Goal: Task Accomplishment & Management: Use online tool/utility

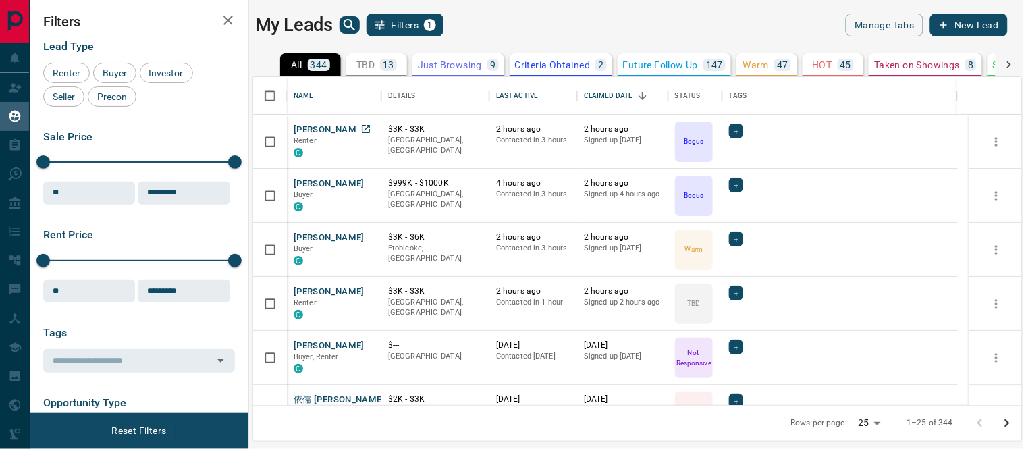
scroll to position [316, 758]
click at [307, 233] on button "[PERSON_NAME]" at bounding box center [329, 238] width 71 height 13
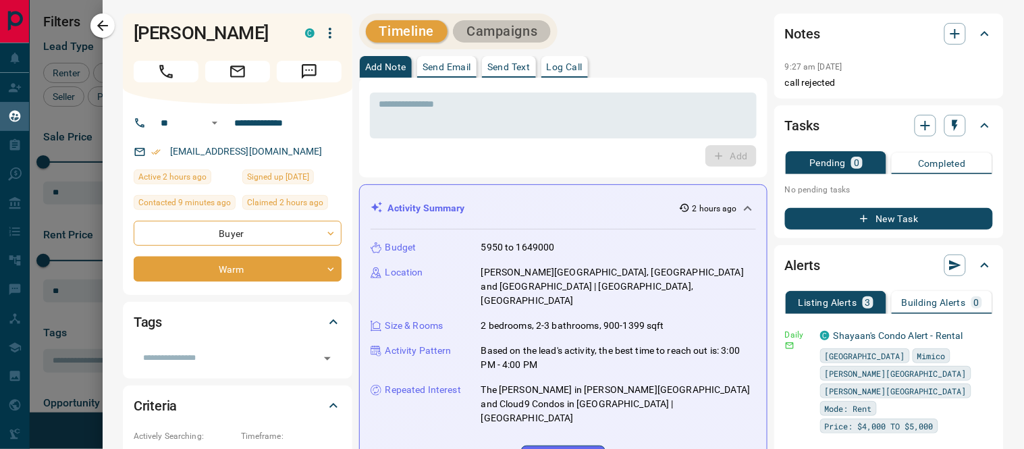
click at [483, 30] on button "Campaigns" at bounding box center [502, 31] width 98 height 22
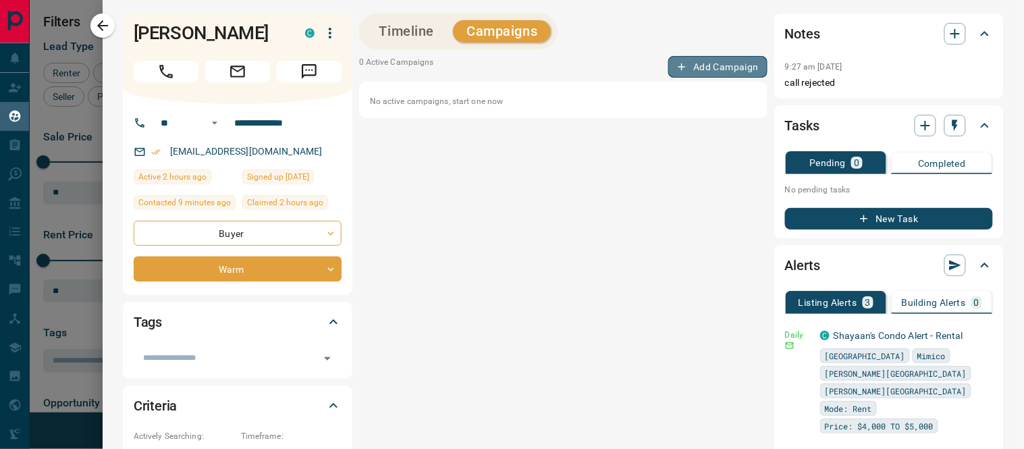
click at [737, 63] on button "Add Campaign" at bounding box center [717, 67] width 99 height 22
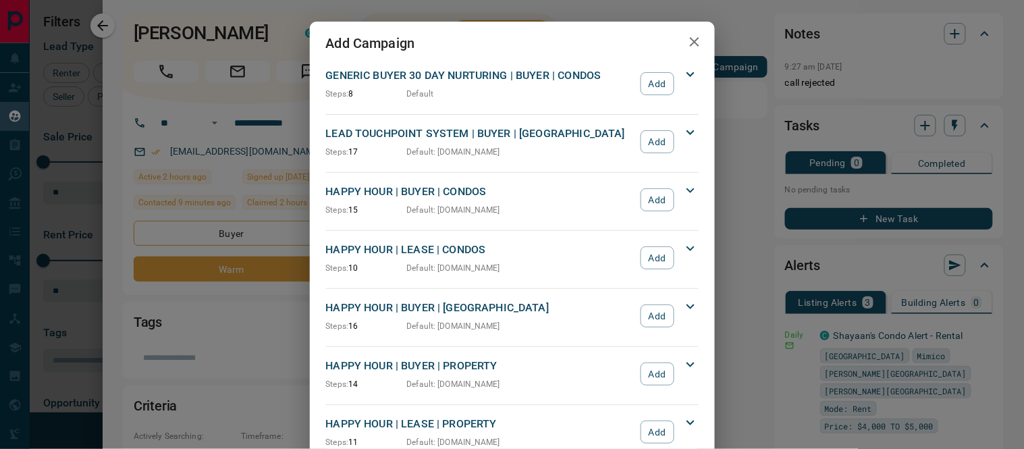
scroll to position [75, 0]
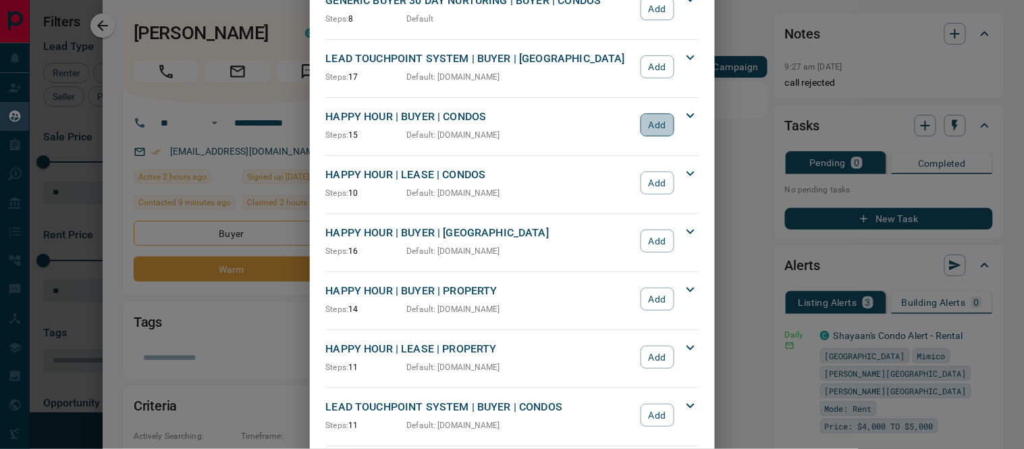
click at [645, 122] on button "Add" at bounding box center [657, 124] width 33 height 23
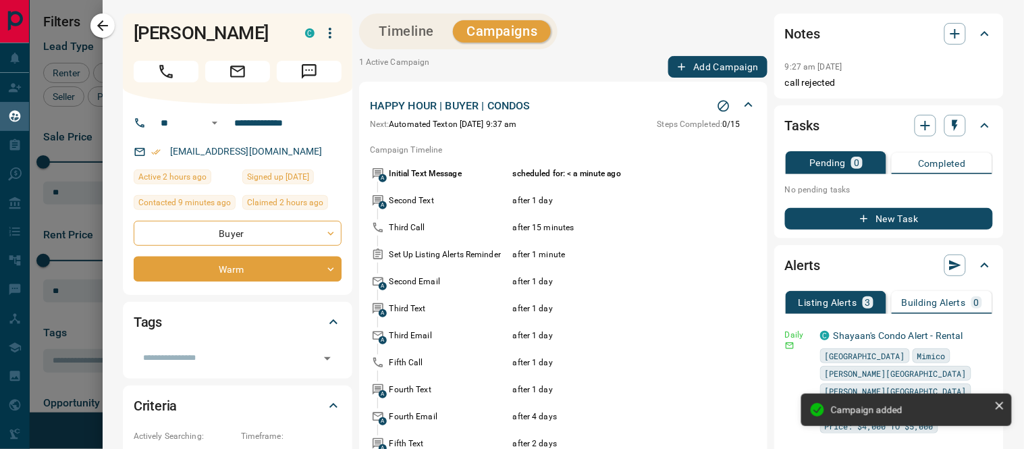
scroll to position [0, 0]
click at [427, 28] on button "Timeline" at bounding box center [407, 31] width 82 height 22
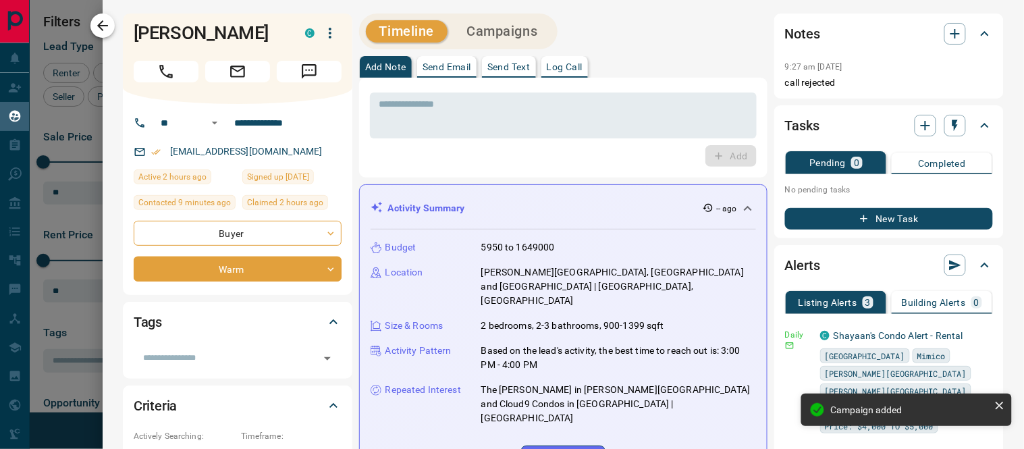
click at [100, 18] on icon "button" at bounding box center [103, 26] width 16 height 16
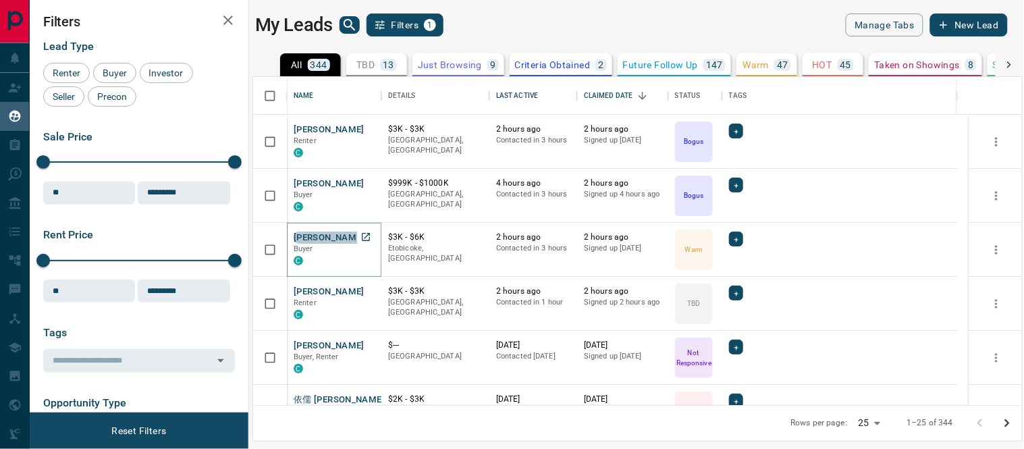
click at [315, 237] on button "[PERSON_NAME]" at bounding box center [329, 238] width 71 height 13
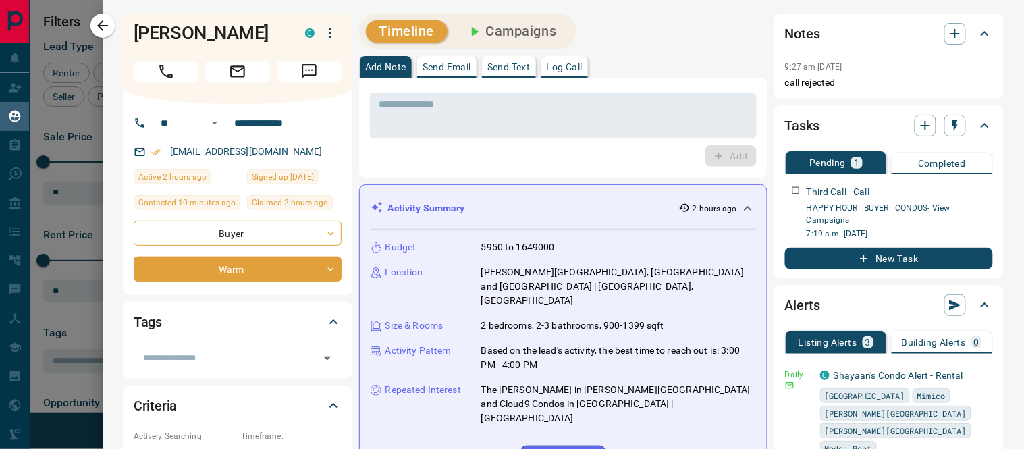
scroll to position [75, 0]
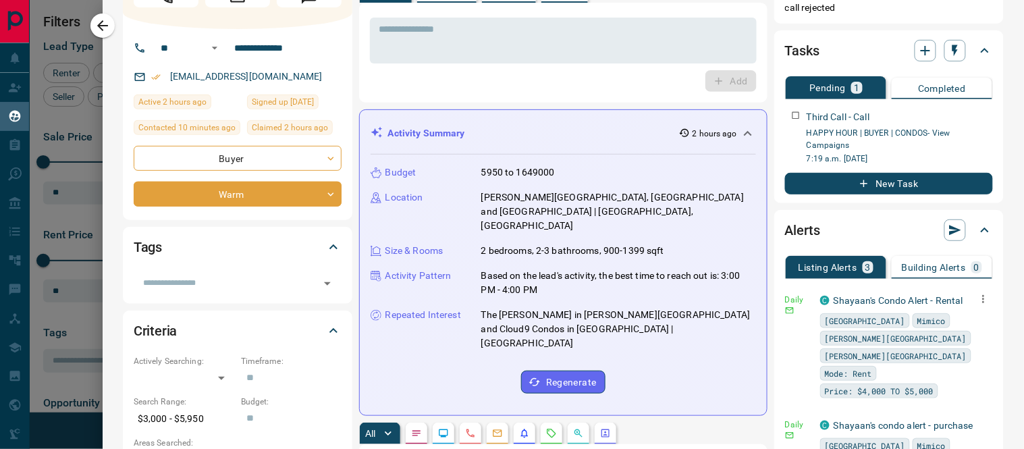
click at [978, 296] on icon "button" at bounding box center [984, 299] width 12 height 12
click at [945, 340] on link "Edit" at bounding box center [937, 344] width 30 height 13
click at [103, 30] on div at bounding box center [512, 224] width 1024 height 449
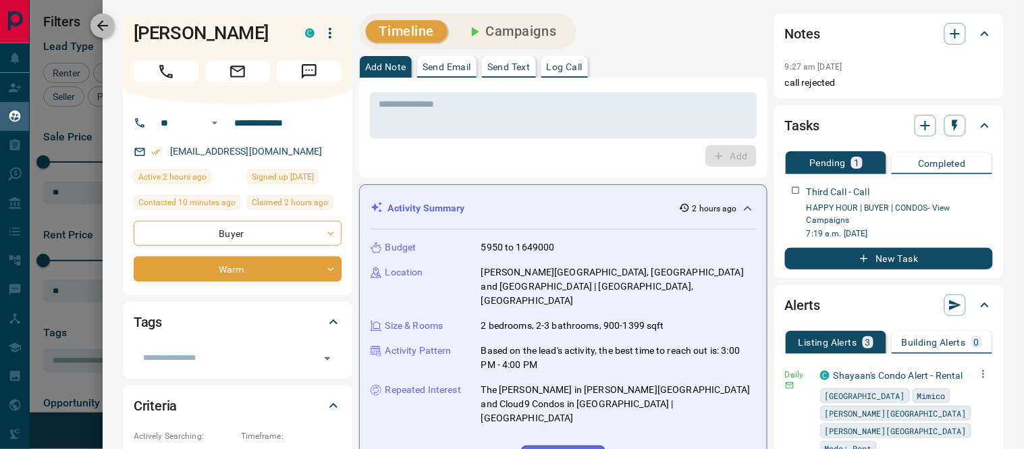
click at [103, 27] on icon "button" at bounding box center [103, 26] width 16 height 16
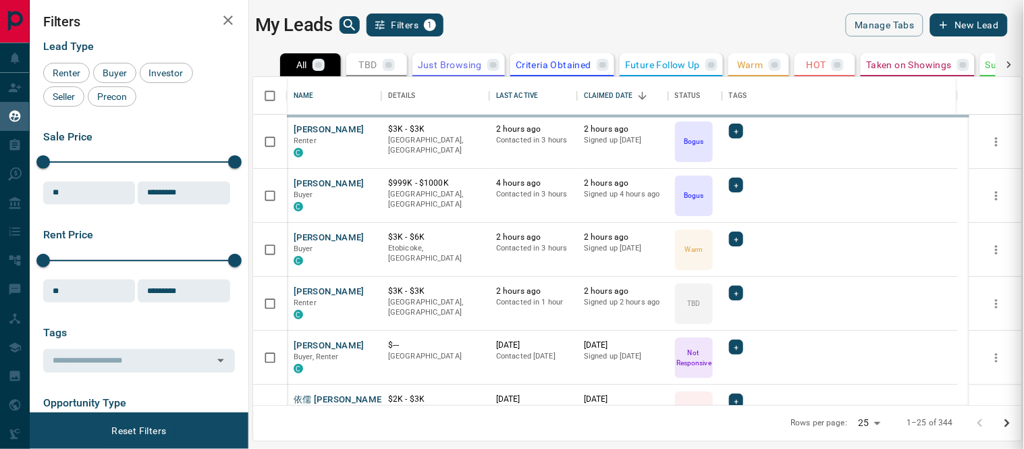
click at [344, 289] on div at bounding box center [512, 224] width 1024 height 449
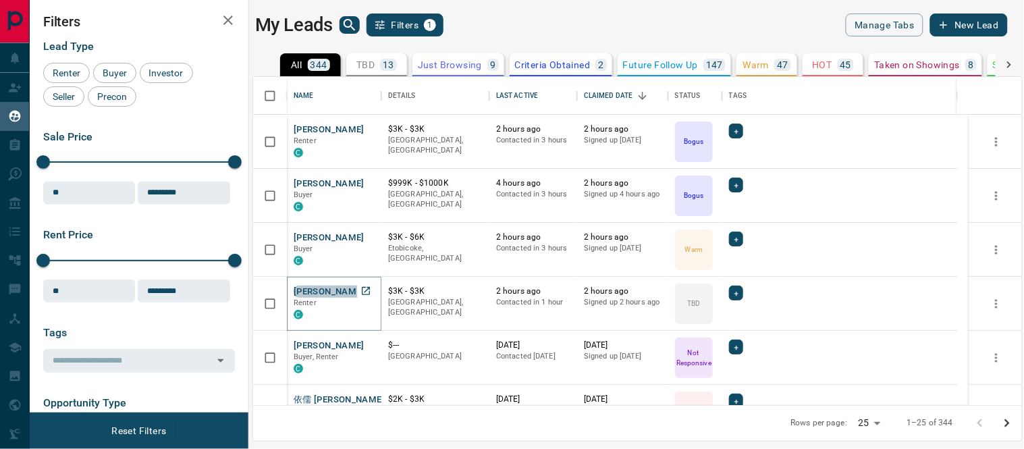
click at [336, 291] on button "[PERSON_NAME]" at bounding box center [329, 292] width 71 height 13
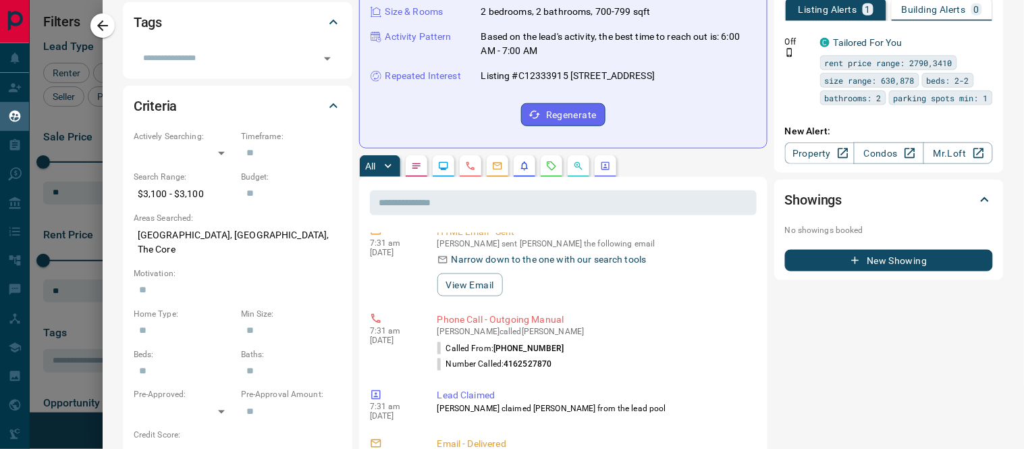
scroll to position [675, 0]
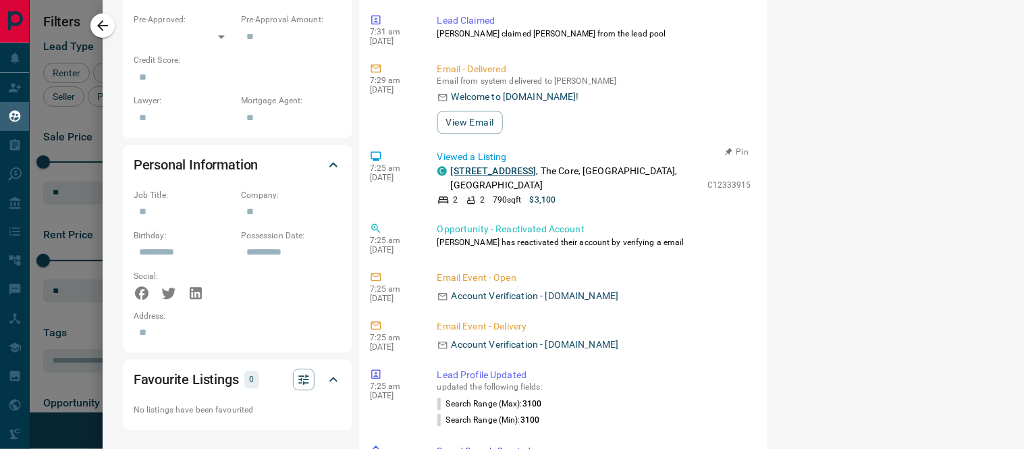
click at [494, 165] on link "[STREET_ADDRESS]" at bounding box center [494, 170] width 86 height 11
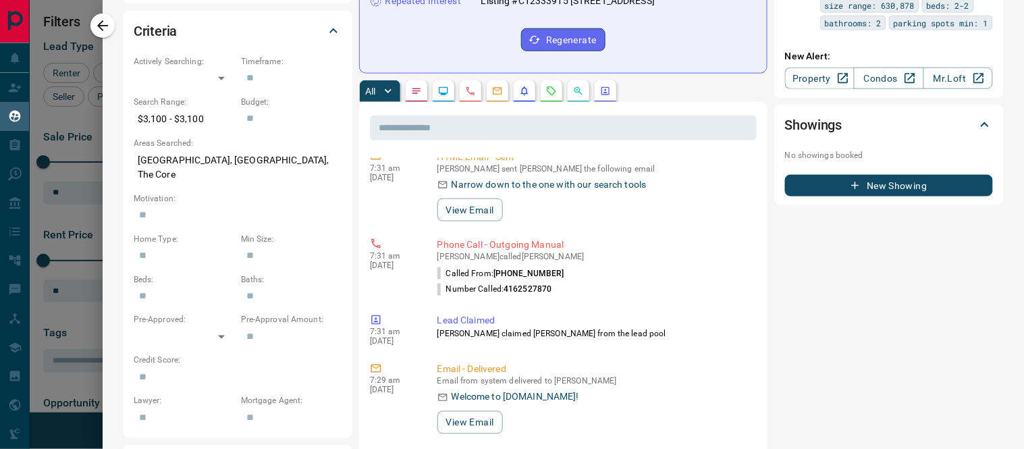
scroll to position [0, 0]
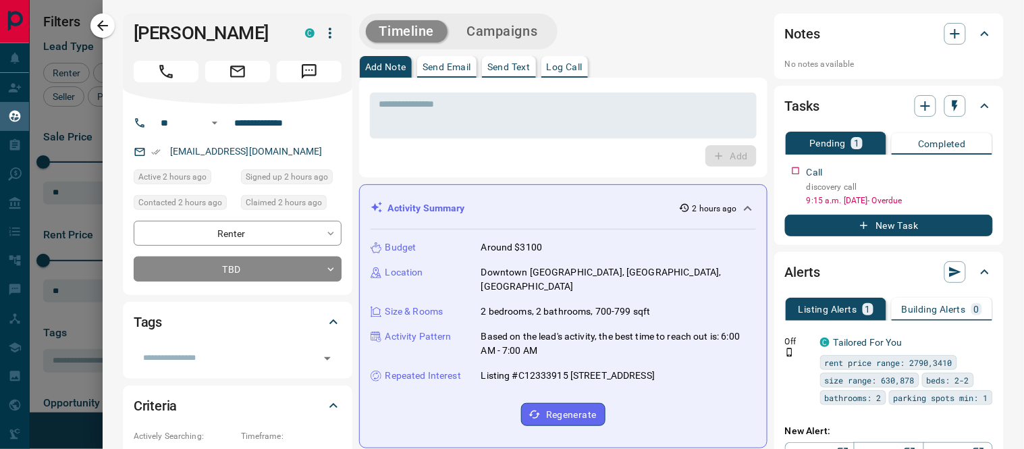
click at [194, 104] on div "[PERSON_NAME] C" at bounding box center [238, 59] width 230 height 90
click at [190, 157] on link "[EMAIL_ADDRESS][DOMAIN_NAME]" at bounding box center [246, 151] width 153 height 11
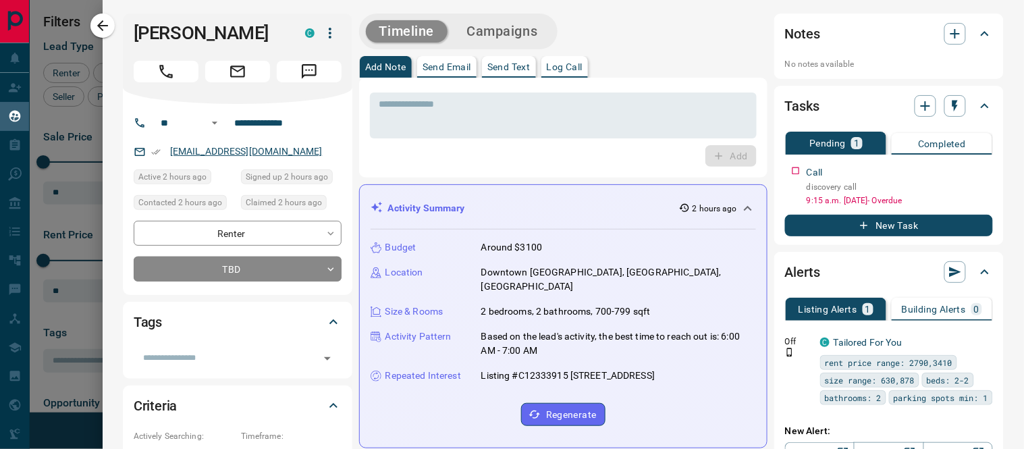
click at [190, 157] on link "[EMAIL_ADDRESS][DOMAIN_NAME]" at bounding box center [246, 151] width 153 height 11
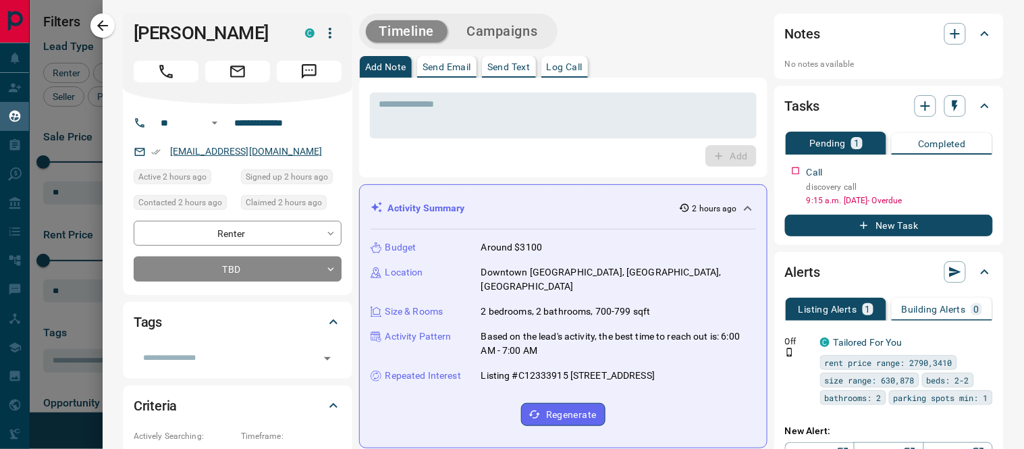
click at [190, 157] on link "[EMAIL_ADDRESS][DOMAIN_NAME]" at bounding box center [246, 151] width 153 height 11
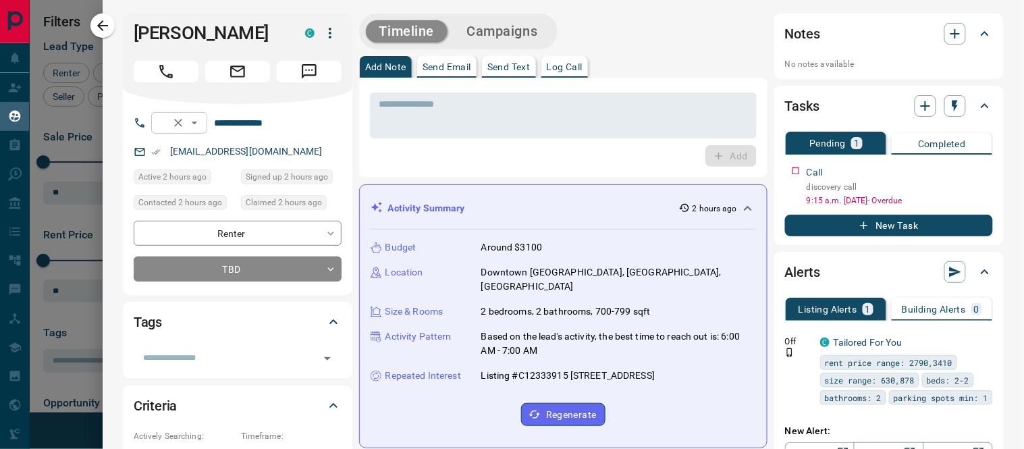
drag, startPoint x: 162, startPoint y: 153, endPoint x: 183, endPoint y: 150, distance: 21.2
click at [183, 134] on div "** ​" at bounding box center [179, 123] width 56 height 22
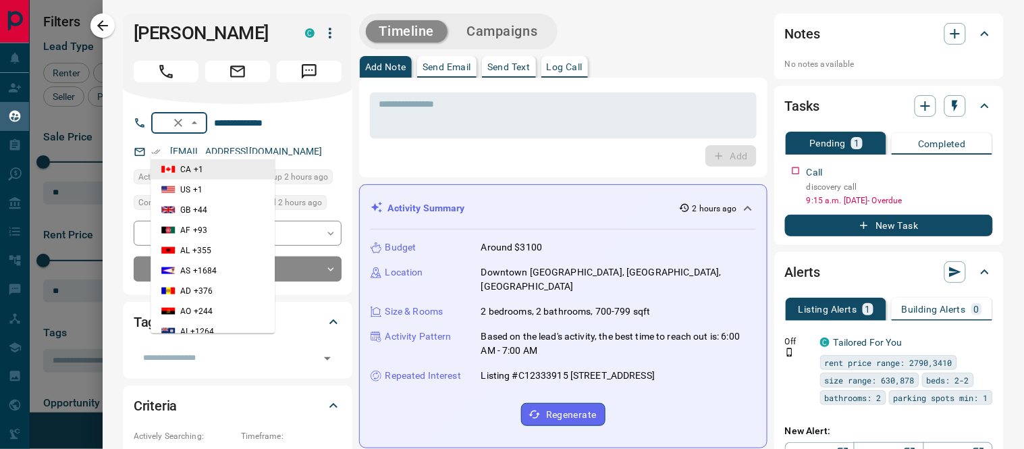
paste input "*****"
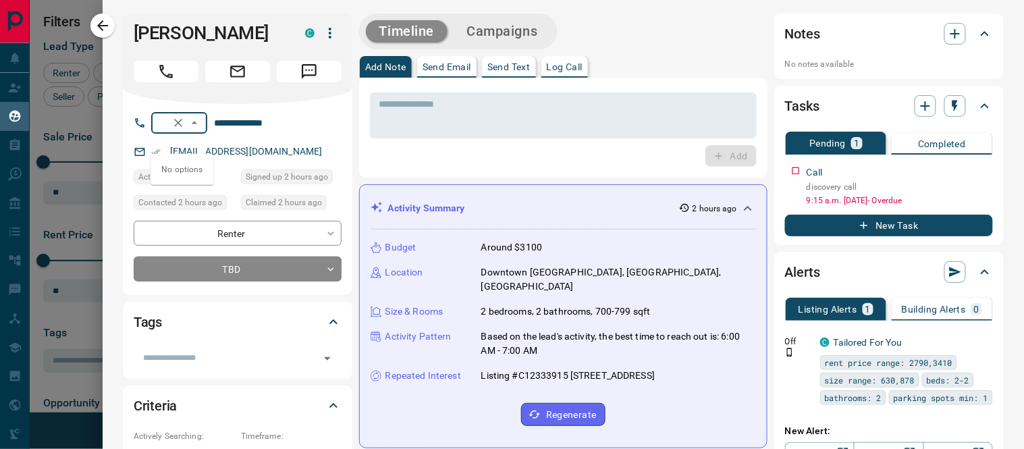
scroll to position [0, 17]
type input "**"
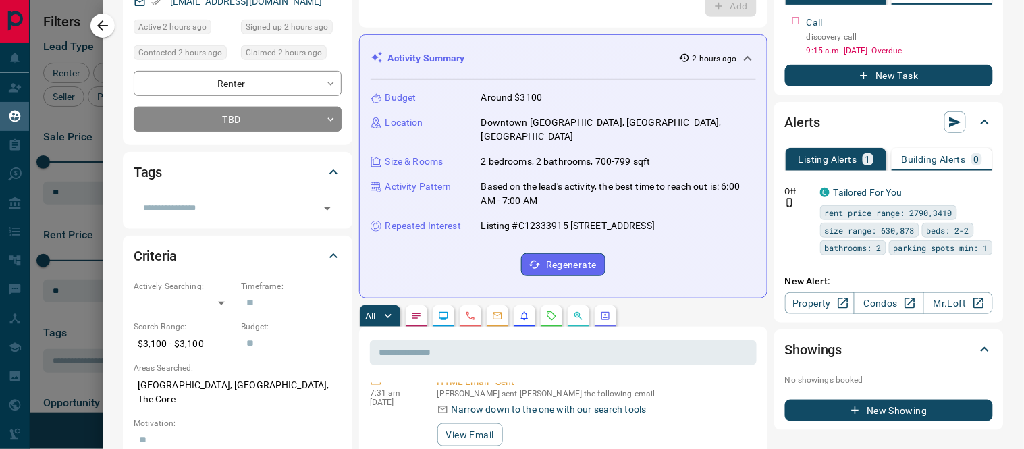
scroll to position [0, 0]
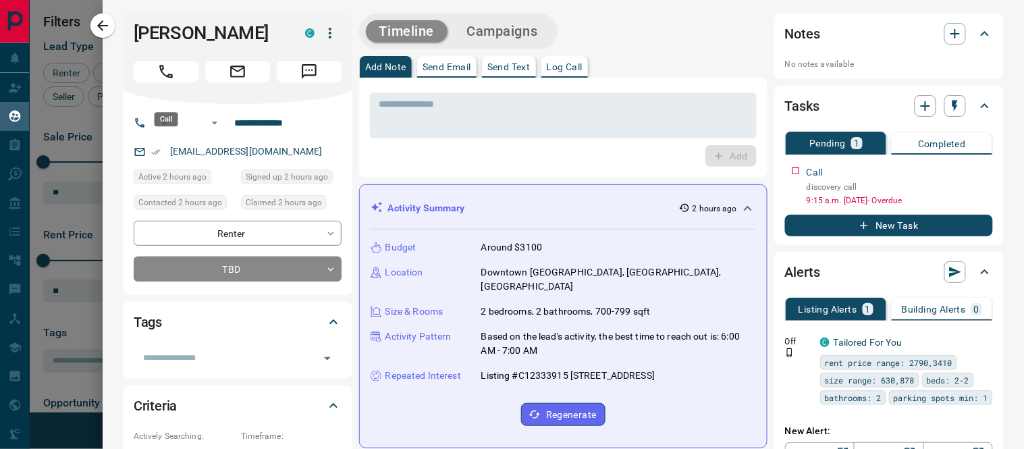
click at [172, 78] on icon "Call" at bounding box center [166, 72] width 14 height 14
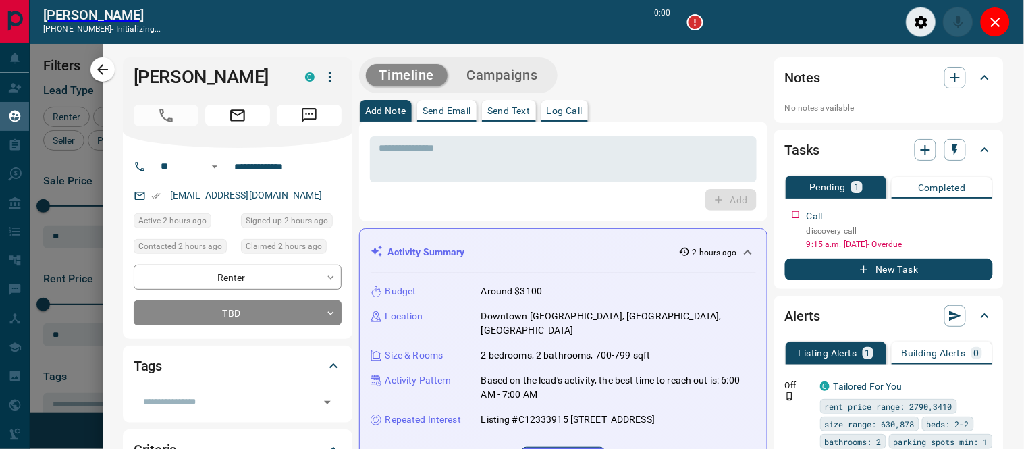
scroll to position [11, 11]
type input "*******"
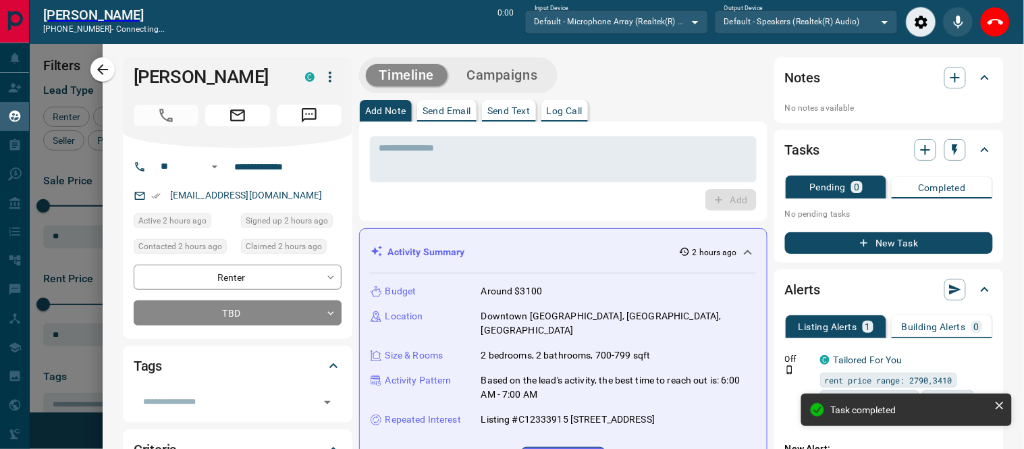
scroll to position [393, 0]
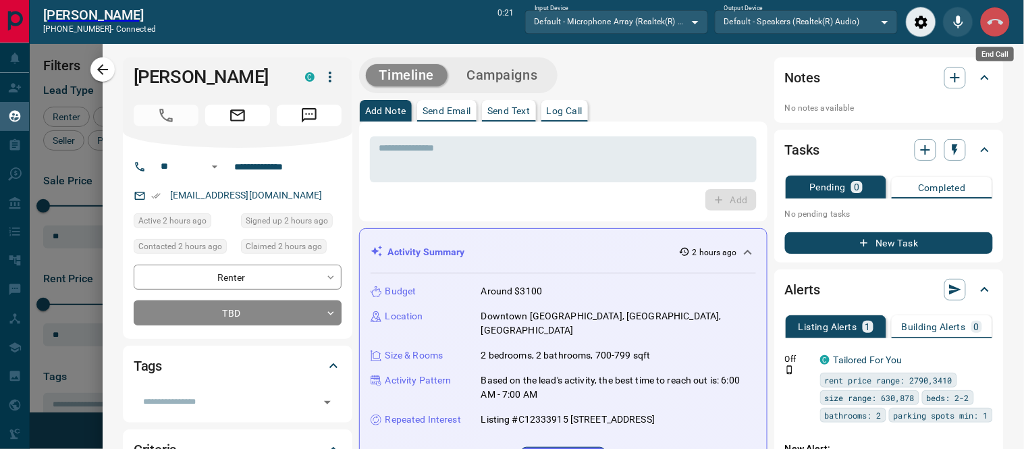
click at [996, 26] on icon "End Call" at bounding box center [996, 22] width 16 height 16
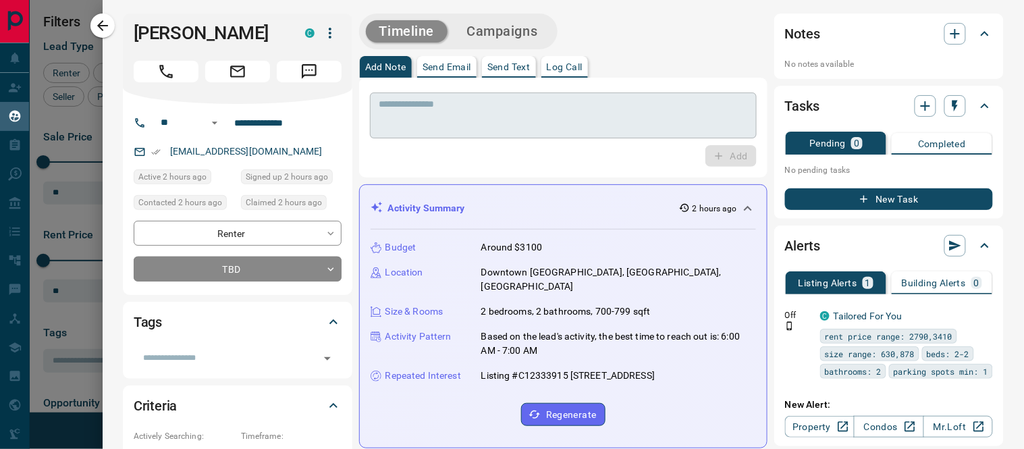
scroll to position [316, 758]
click at [554, 65] on p "Log Call" at bounding box center [565, 66] width 36 height 9
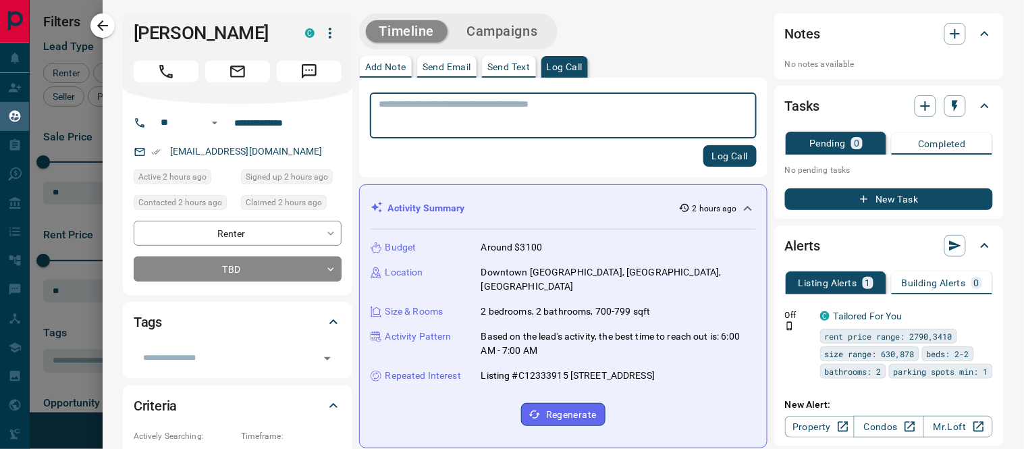
scroll to position [393, 0]
type textarea "**********"
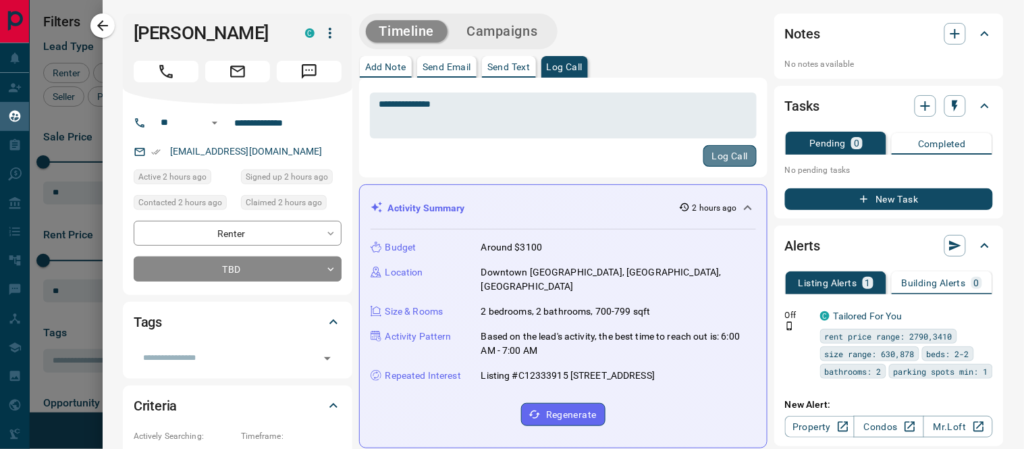
click at [729, 146] on button "Log Call" at bounding box center [730, 156] width 53 height 22
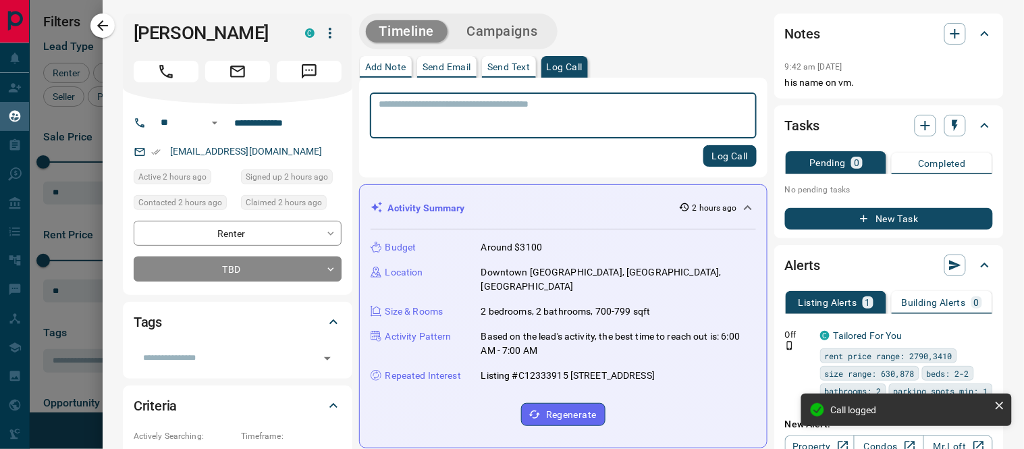
scroll to position [486, 0]
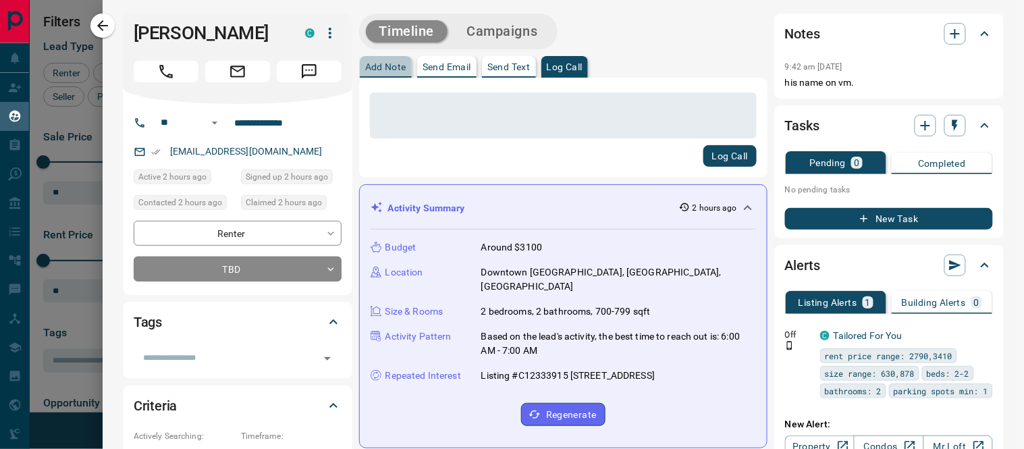
click at [395, 65] on p "Add Note" at bounding box center [385, 66] width 41 height 9
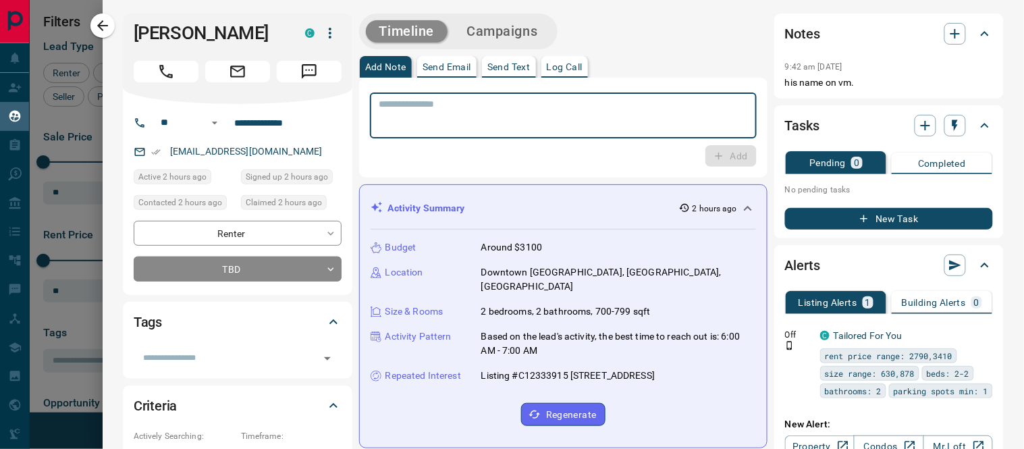
click at [419, 99] on textarea at bounding box center [563, 116] width 368 height 34
type textarea "**********"
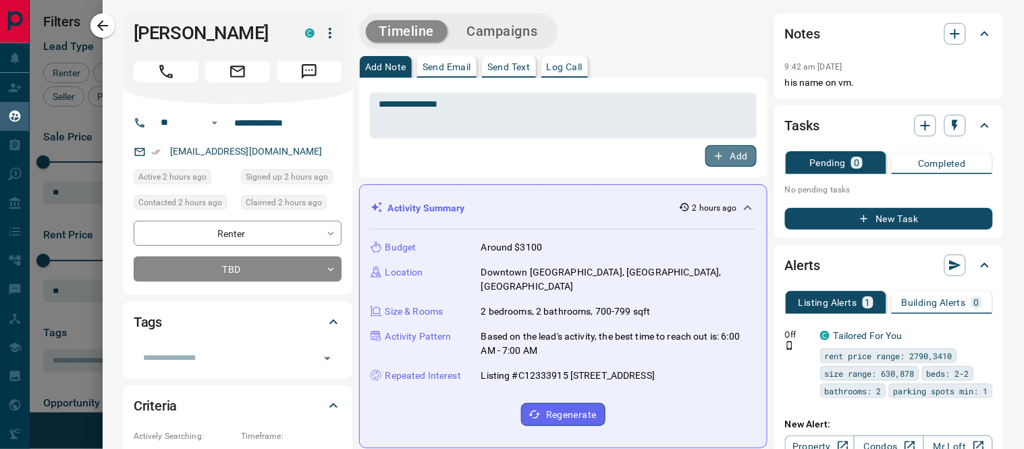
click at [713, 153] on icon "button" at bounding box center [719, 156] width 12 height 12
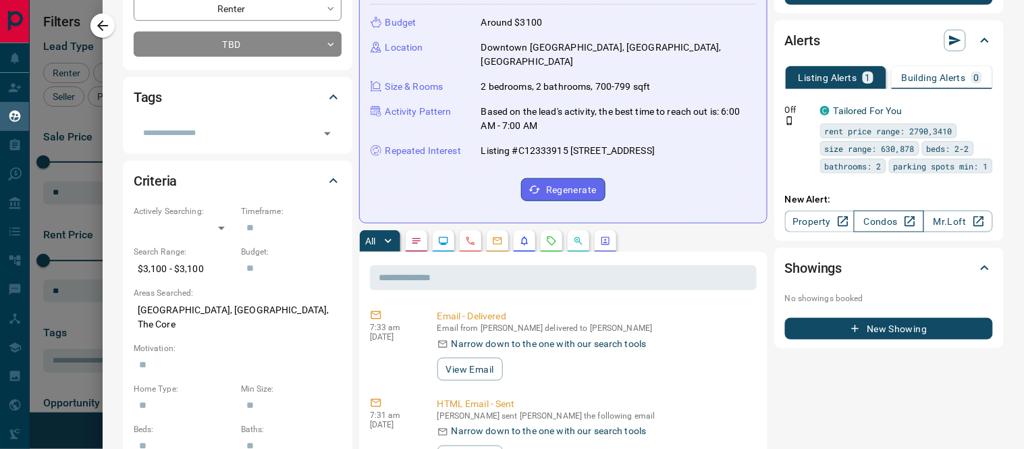
click at [870, 217] on link "Condos" at bounding box center [889, 222] width 70 height 22
